Goal: Navigation & Orientation: Understand site structure

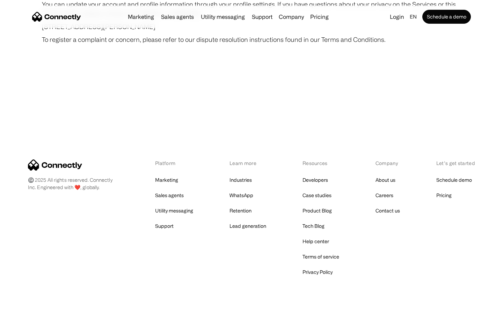
scroll to position [4063, 0]
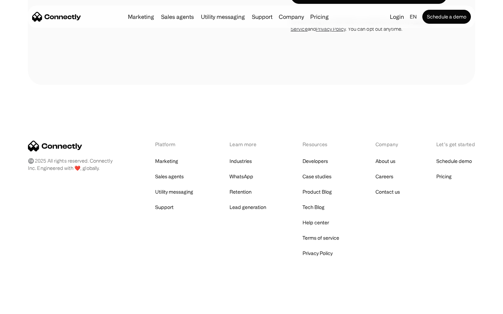
scroll to position [589, 0]
